Goal: Transaction & Acquisition: Purchase product/service

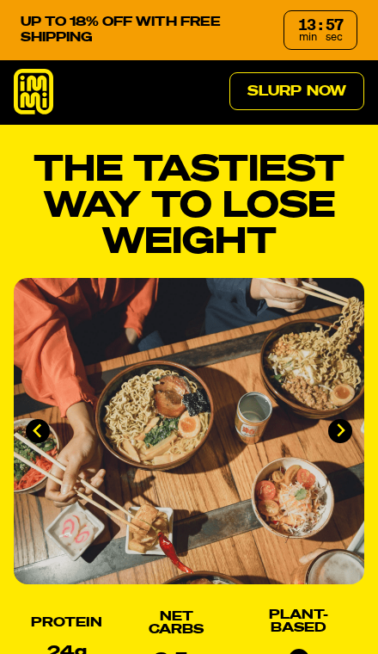
click at [27, 89] on icon at bounding box center [34, 92] width 40 height 46
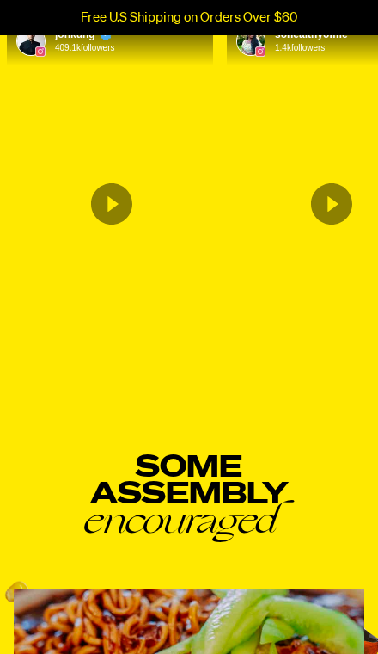
scroll to position [5641, 0]
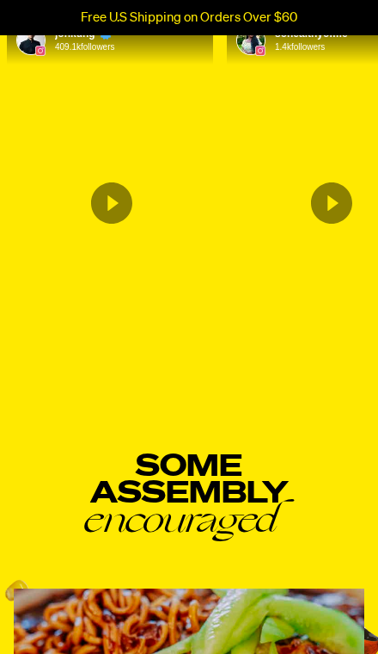
click at [113, 224] on icon "Content by jonkung. Originally posted on instagram. This influencer has 409123 …" at bounding box center [111, 202] width 41 height 41
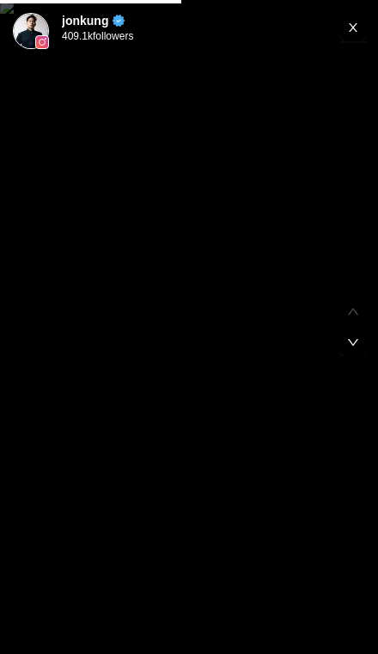
click at [351, 34] on rect "Exit" at bounding box center [354, 28] width 28 height 28
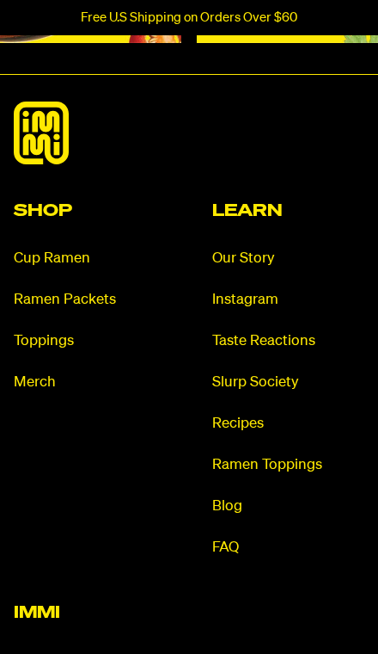
scroll to position [8003, 0]
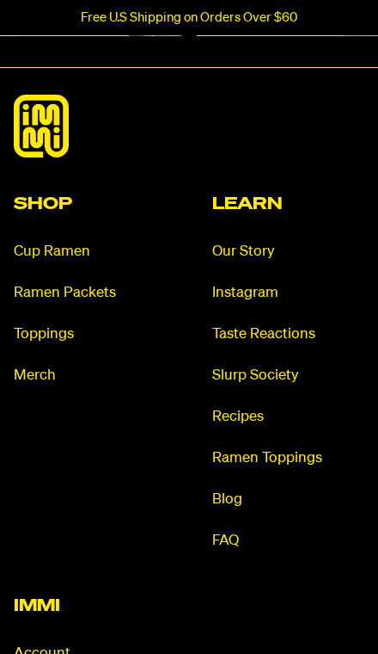
click at [42, 261] on link "Cup Ramen" at bounding box center [90, 252] width 152 height 20
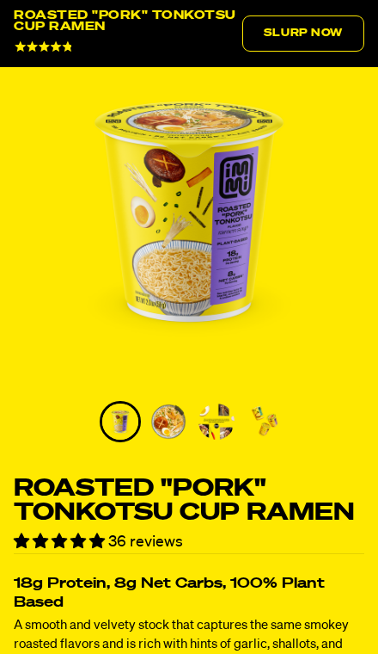
scroll to position [165, 0]
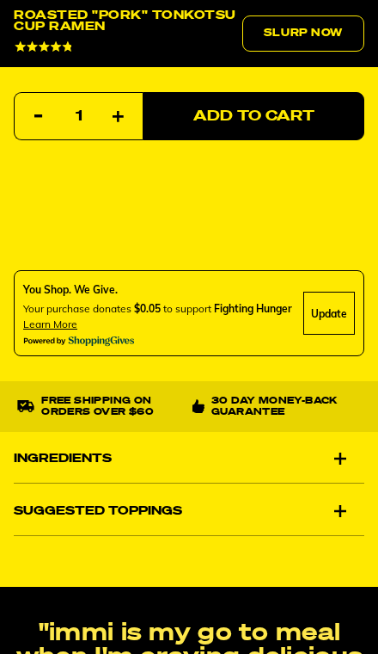
click at [339, 446] on div "Ingredients" at bounding box center [189, 458] width 351 height 48
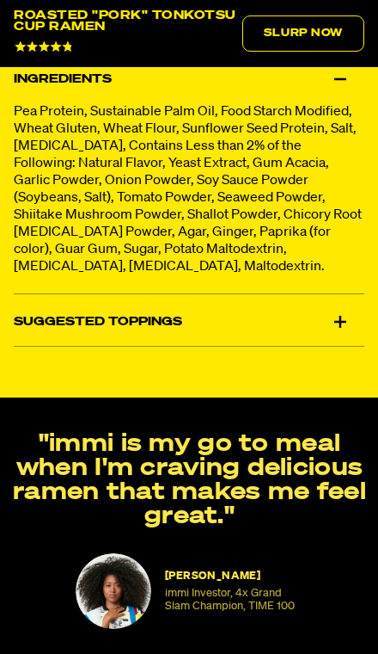
click at [344, 332] on div "Suggested Toppings" at bounding box center [189, 322] width 351 height 48
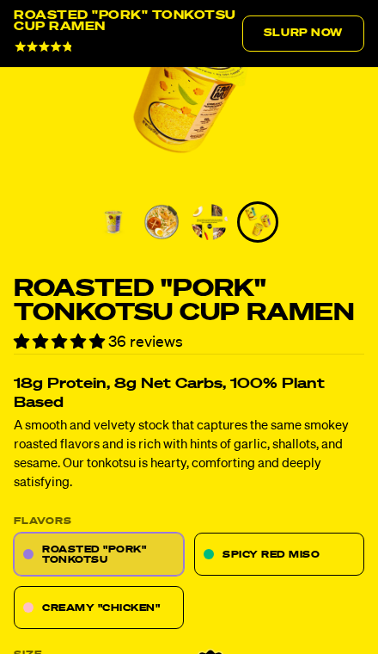
scroll to position [0, 0]
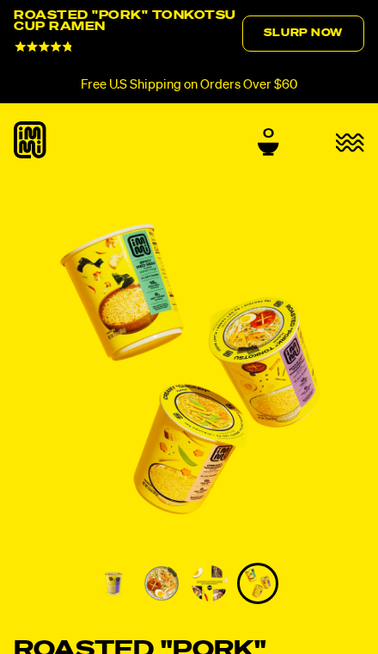
click at [127, 299] on img "4 of 4" at bounding box center [189, 373] width 351 height 351
click at [203, 575] on img "Go to slide 3" at bounding box center [210, 583] width 36 height 36
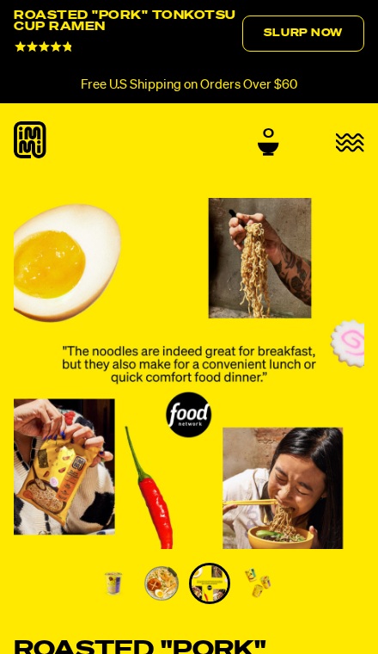
click at [266, 586] on img "Go to slide 4" at bounding box center [258, 583] width 36 height 36
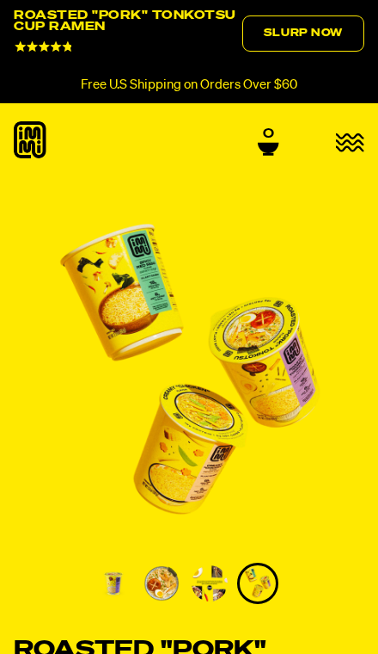
click at [339, 140] on icon "button" at bounding box center [350, 142] width 28 height 16
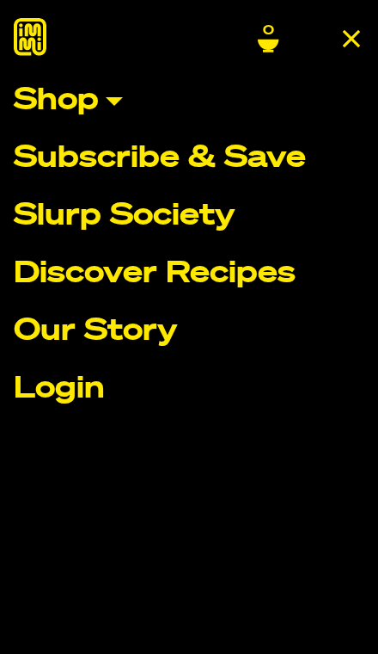
click at [107, 114] on link "Shop" at bounding box center [189, 101] width 351 height 30
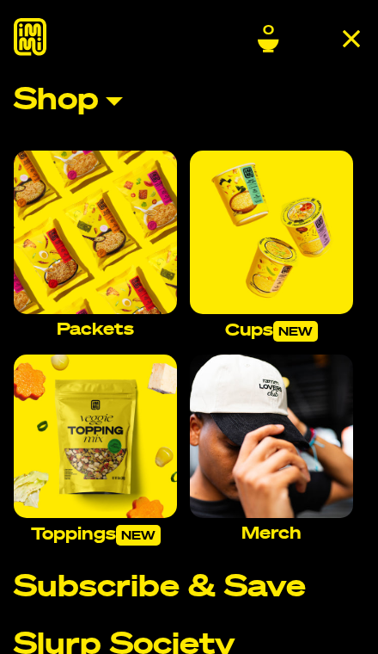
click at [98, 224] on img "Main navigation" at bounding box center [95, 231] width 163 height 163
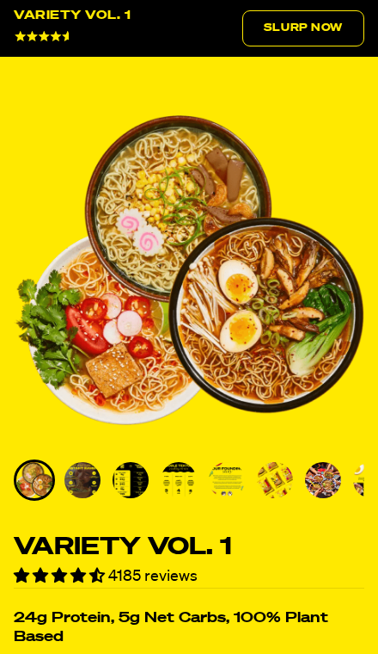
click at [86, 480] on img "Go to slide 2" at bounding box center [82, 480] width 36 height 36
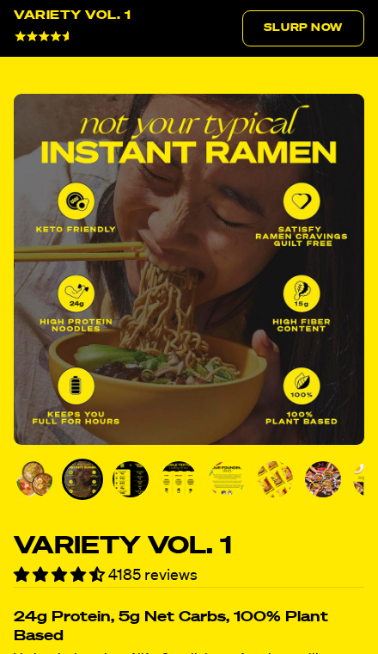
click at [138, 476] on img "Go to slide 3" at bounding box center [131, 479] width 36 height 36
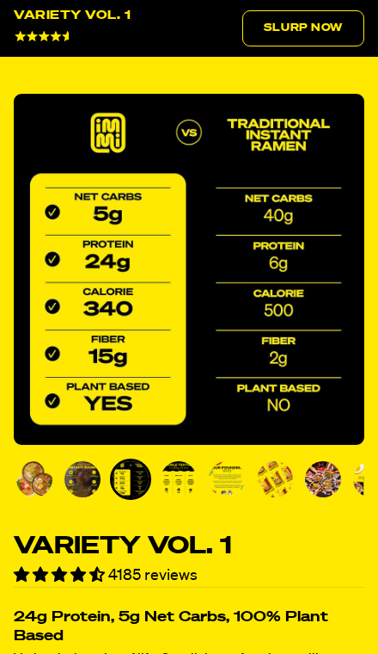
click at [100, 470] on img "Go to slide 2" at bounding box center [82, 479] width 36 height 36
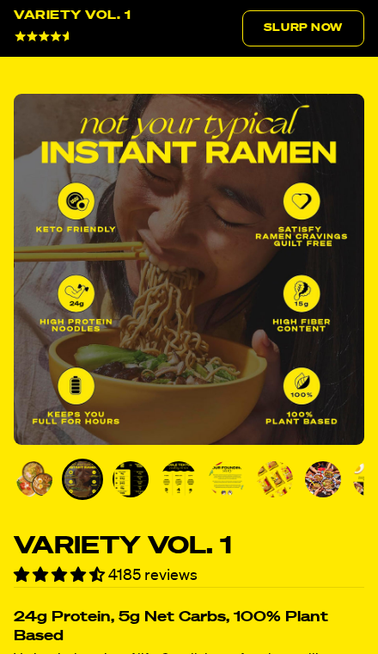
click at [147, 467] on img "Go to slide 3" at bounding box center [131, 479] width 36 height 36
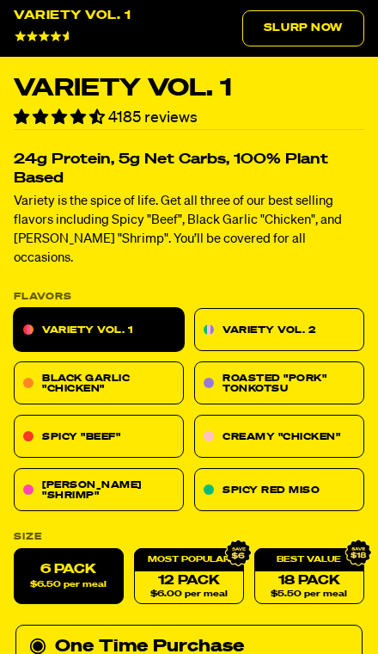
scroll to position [552, 0]
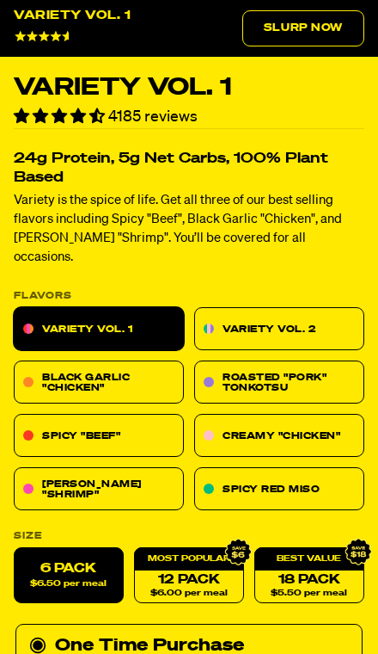
click at [256, 318] on link "Variety Vol. 2" at bounding box center [279, 328] width 170 height 43
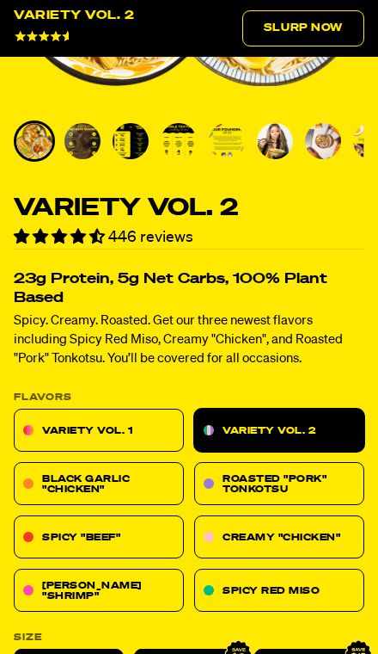
scroll to position [433, 0]
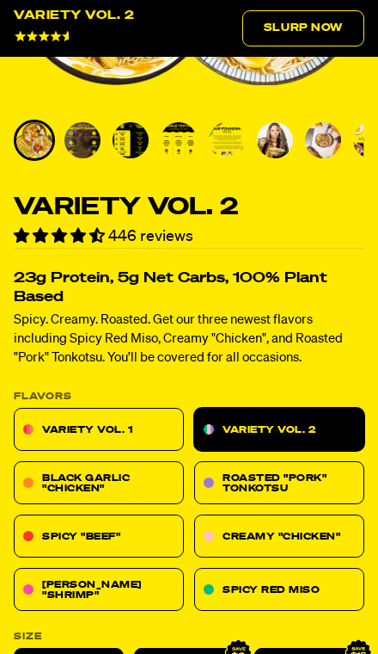
click at [66, 428] on link "Variety Vol. 1" at bounding box center [99, 429] width 170 height 43
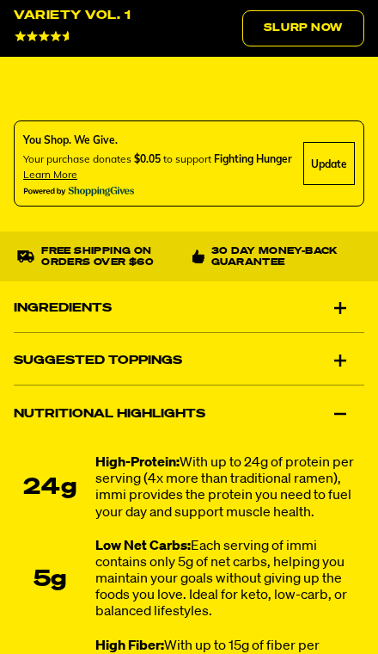
scroll to position [1567, 0]
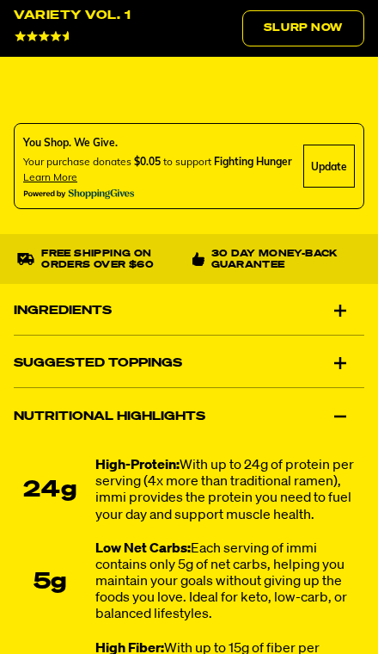
click at [65, 286] on div "Ingredients" at bounding box center [189, 310] width 351 height 48
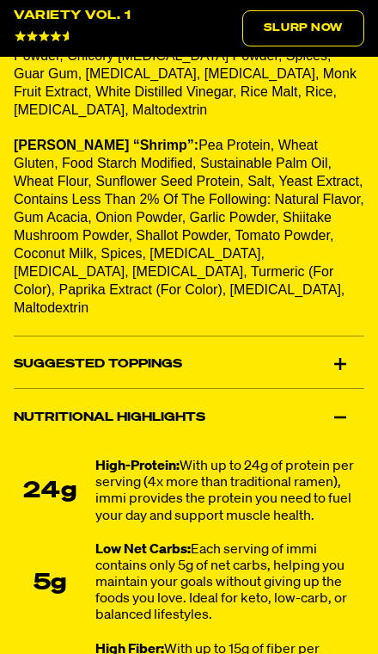
scroll to position [2188, 0]
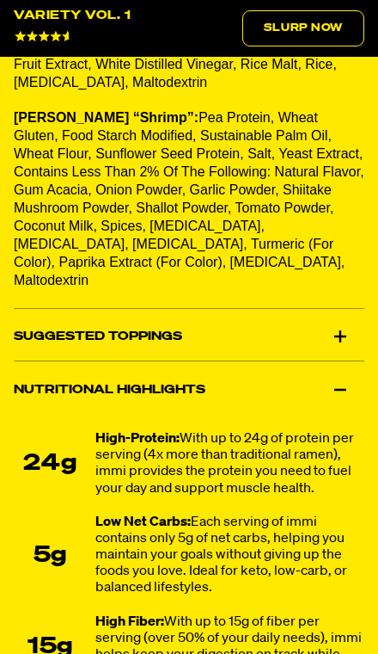
click at [65, 312] on div "Suggested Toppings" at bounding box center [189, 336] width 351 height 48
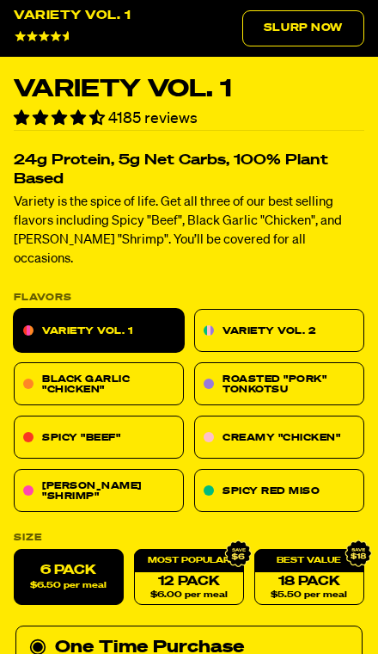
scroll to position [550, 0]
click at [308, 550] on link "18 Pack $5.50 per meal" at bounding box center [310, 577] width 110 height 56
radio input "false"
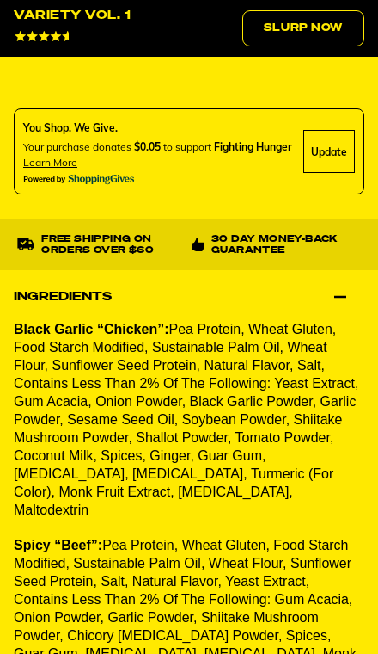
scroll to position [1361, 0]
